Goal: Entertainment & Leisure: Consume media (video, audio)

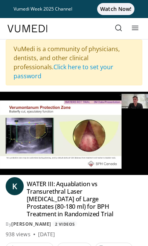
click at [35, 116] on icon "Video Player" at bounding box center [32, 122] width 15 height 15
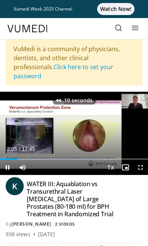
click at [35, 115] on icon "Video Player" at bounding box center [32, 122] width 15 height 15
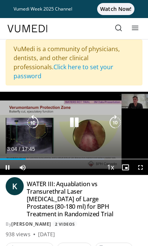
click at [115, 115] on icon "Video Player" at bounding box center [114, 122] width 15 height 15
click at [117, 115] on icon "Video Player" at bounding box center [114, 122] width 15 height 15
